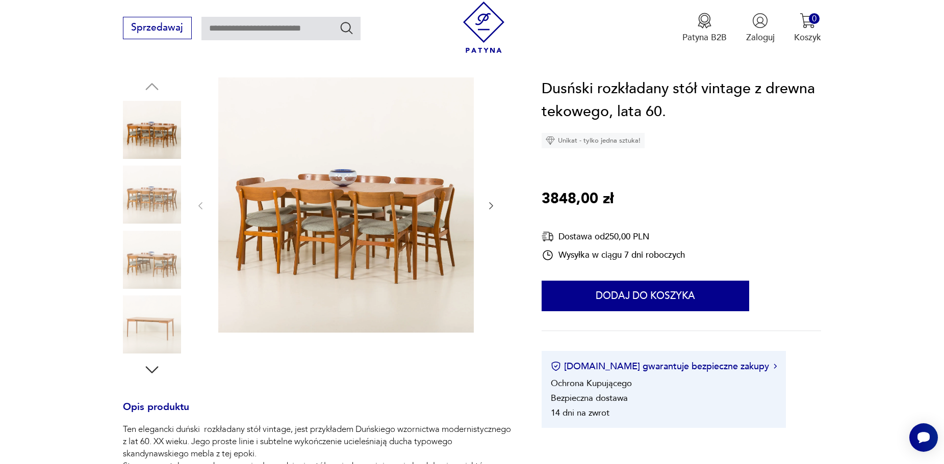
click at [175, 203] on img at bounding box center [152, 195] width 58 height 58
click at [155, 206] on img at bounding box center [152, 195] width 58 height 58
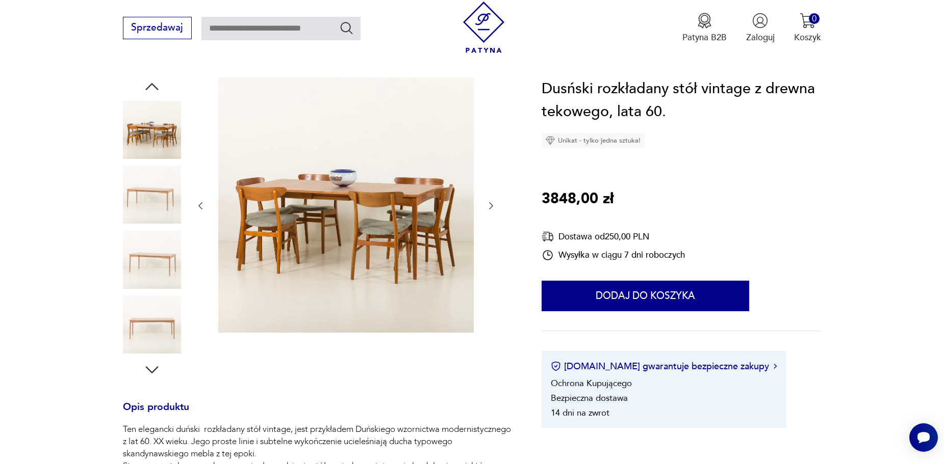
click at [155, 216] on img at bounding box center [152, 195] width 58 height 58
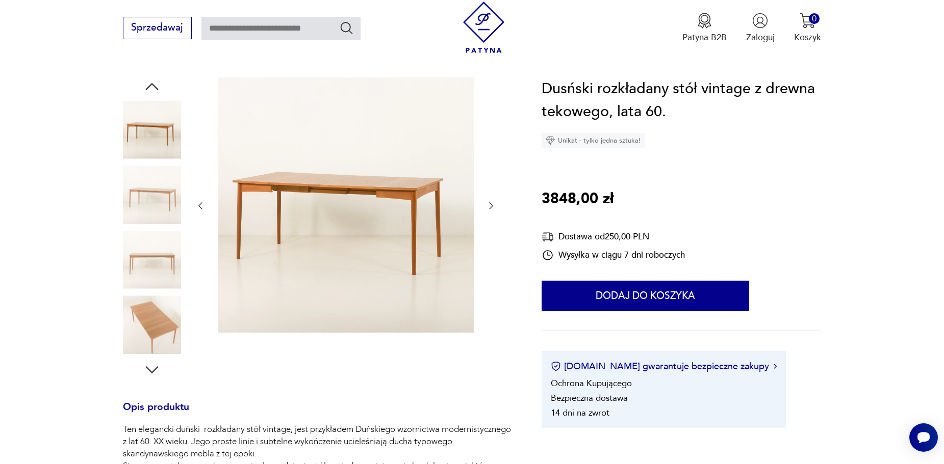
click at [154, 235] on img at bounding box center [152, 260] width 58 height 58
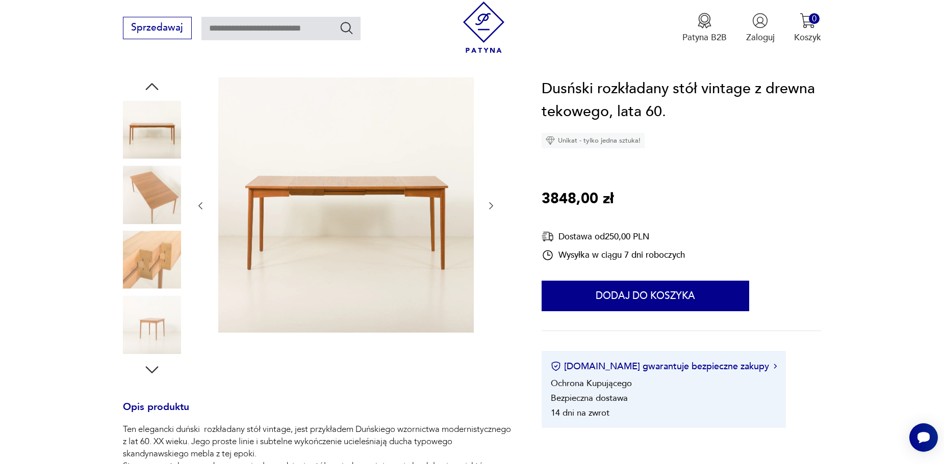
click at [154, 251] on img at bounding box center [152, 260] width 58 height 58
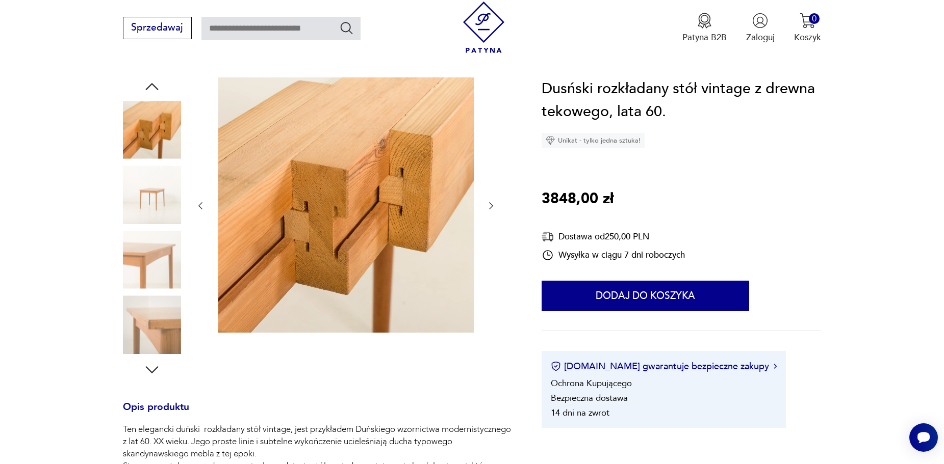
click at [154, 286] on img at bounding box center [152, 260] width 58 height 58
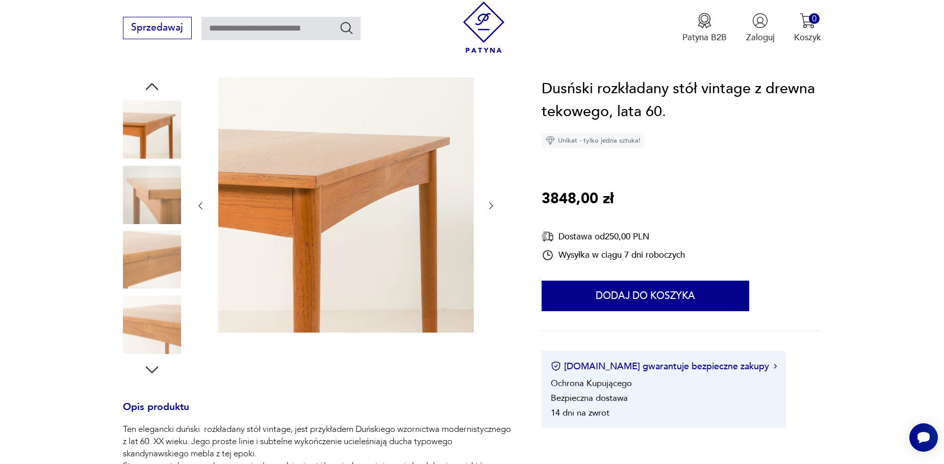
click at [145, 267] on img at bounding box center [152, 260] width 58 height 58
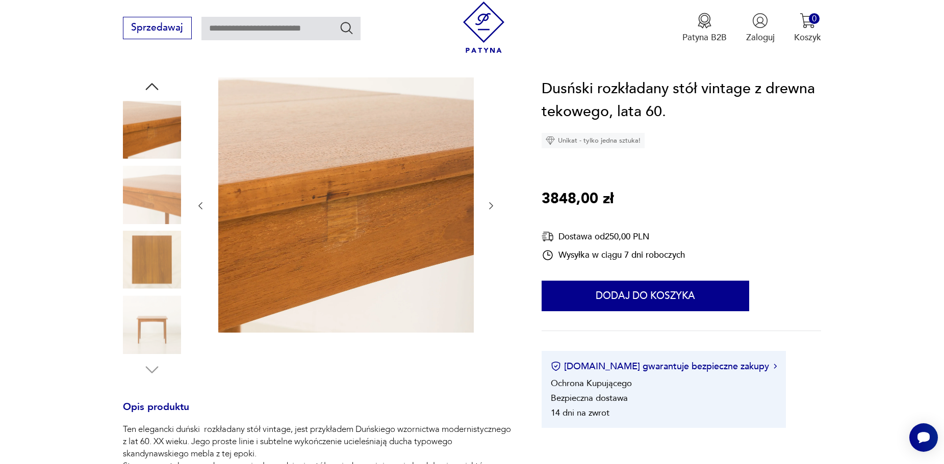
click at [141, 232] on img at bounding box center [152, 260] width 58 height 58
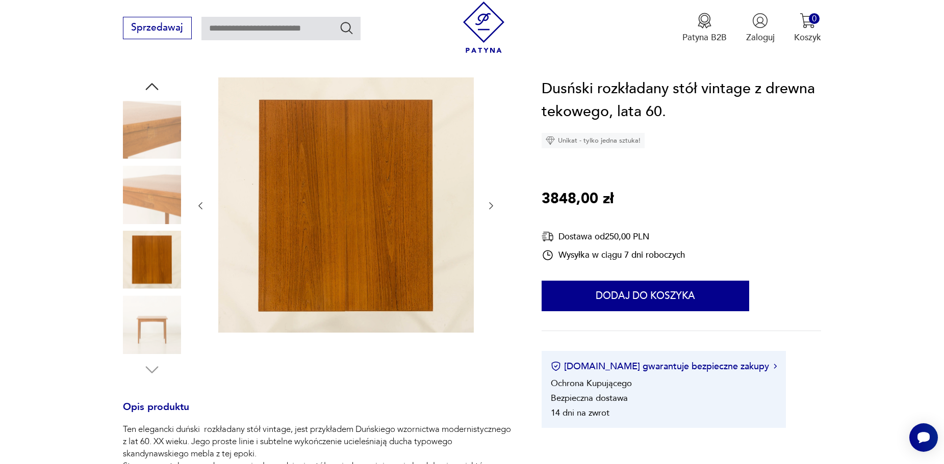
click at [143, 312] on img at bounding box center [152, 325] width 58 height 58
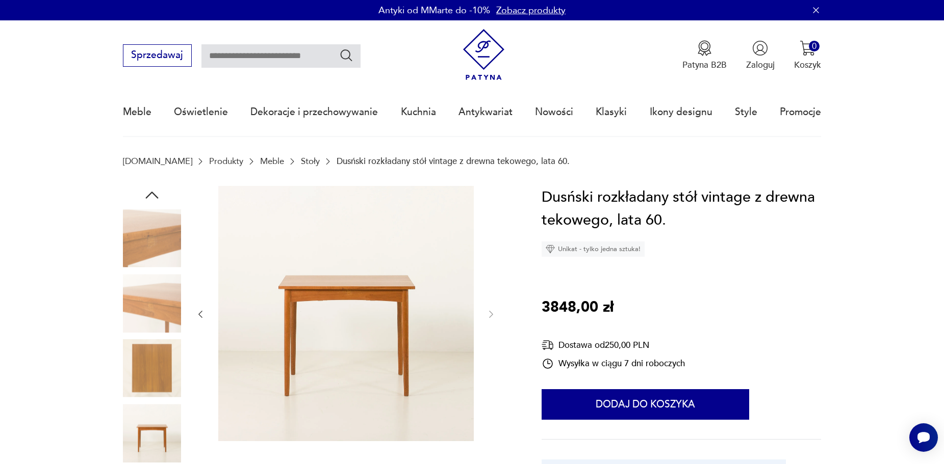
click at [301, 160] on link "Stoły" at bounding box center [310, 162] width 19 height 10
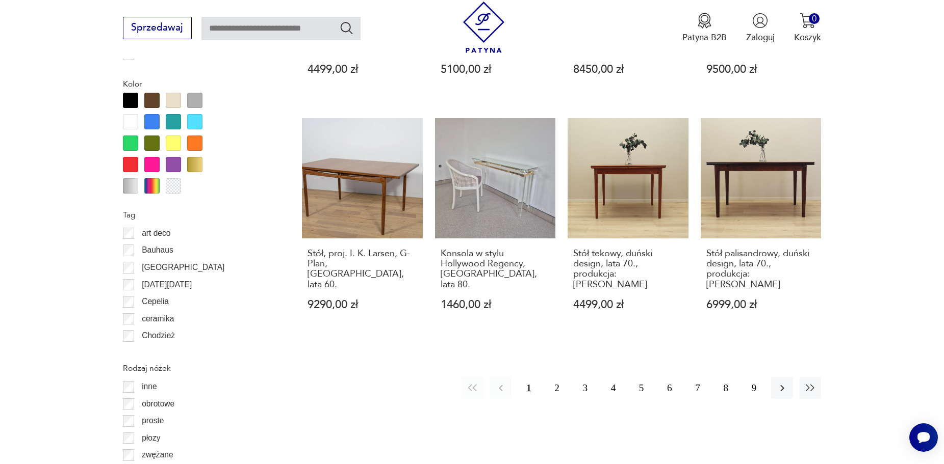
scroll to position [1116, 0]
click at [560, 377] on button "2" at bounding box center [557, 388] width 22 height 22
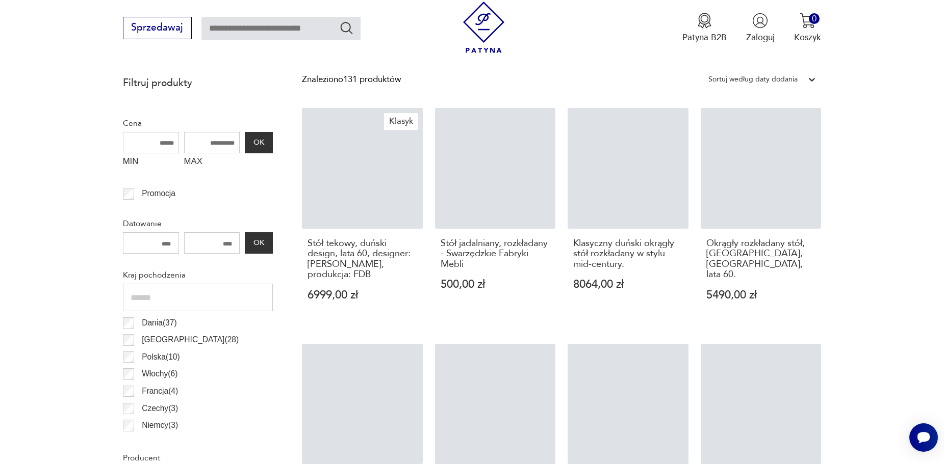
scroll to position [345, 0]
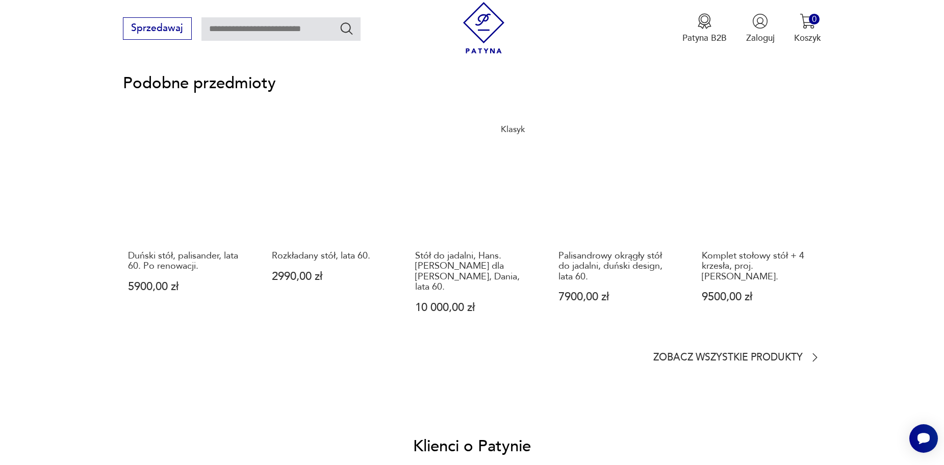
scroll to position [902, 0]
